Goal: Task Accomplishment & Management: Manage account settings

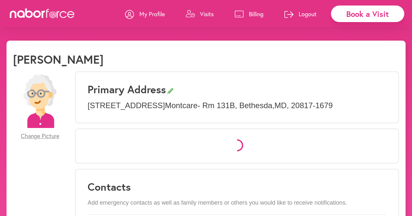
select select "*"
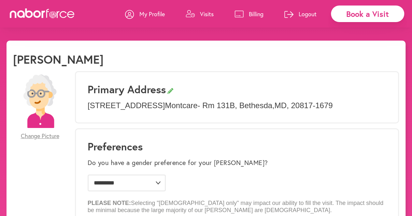
click at [255, 13] on p "Billing" at bounding box center [256, 14] width 15 height 8
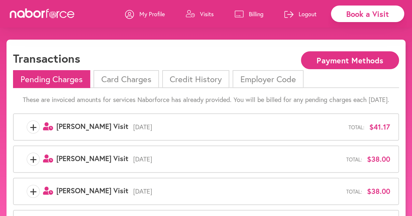
scroll to position [0, 0]
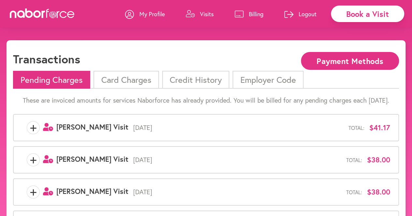
click at [130, 84] on li "Card Charges" at bounding box center [125, 80] width 65 height 18
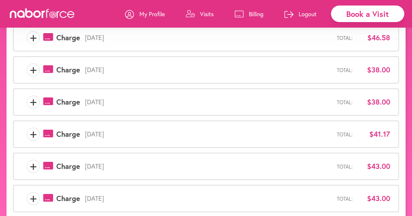
scroll to position [248, 0]
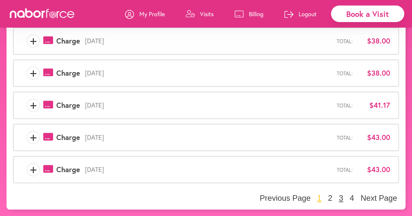
click at [337, 200] on button "3" at bounding box center [341, 199] width 8 height 10
click at [352, 196] on button "4" at bounding box center [352, 199] width 8 height 10
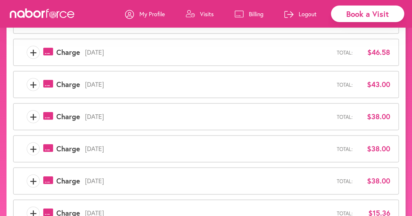
scroll to position [0, 0]
